Goal: Find specific page/section: Find specific page/section

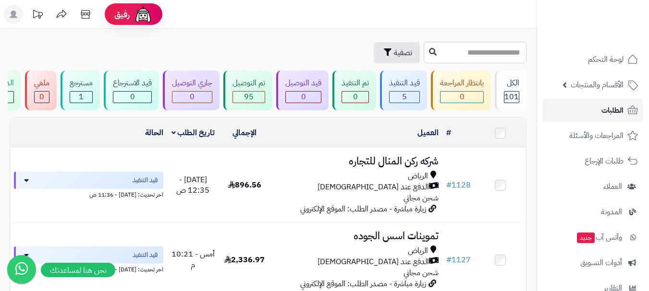
click at [618, 120] on link "الطلبات" at bounding box center [592, 110] width 101 height 23
click at [618, 117] on link "الطلبات" at bounding box center [592, 110] width 101 height 23
click at [603, 111] on span "الطلبات" at bounding box center [612, 110] width 22 height 13
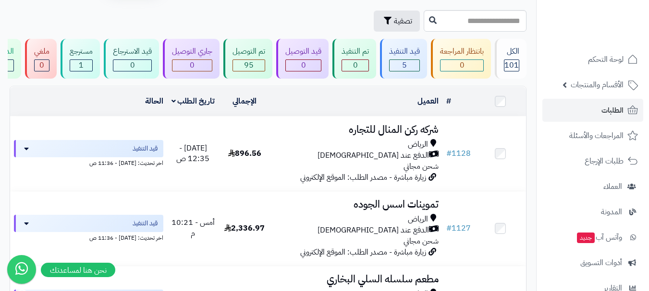
scroll to position [48, 0]
